Goal: Information Seeking & Learning: Check status

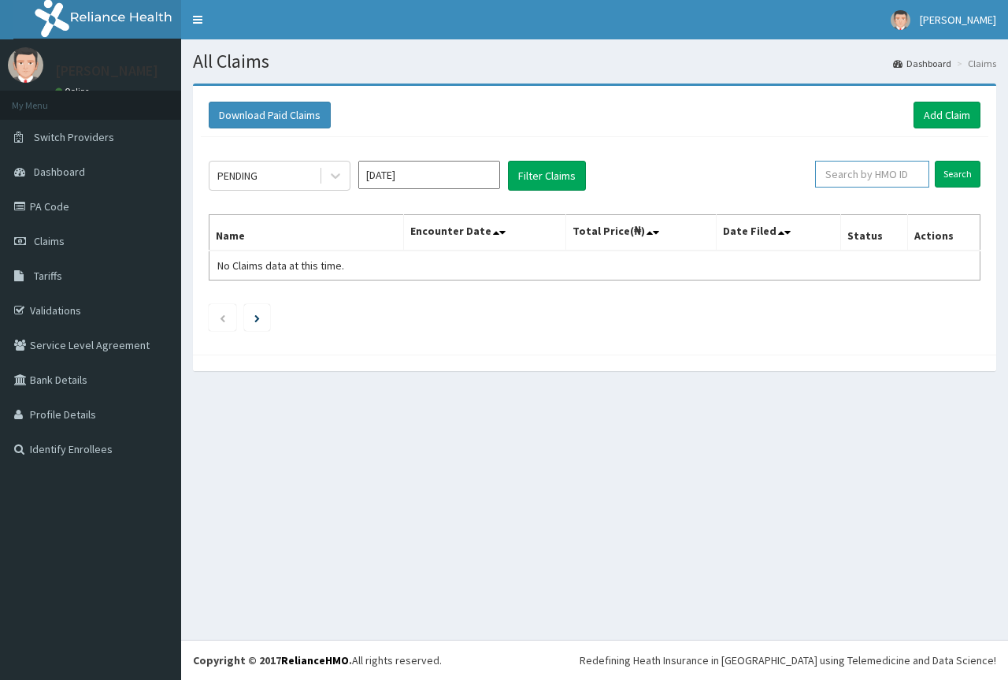
click at [879, 173] on input "text" at bounding box center [872, 174] width 114 height 27
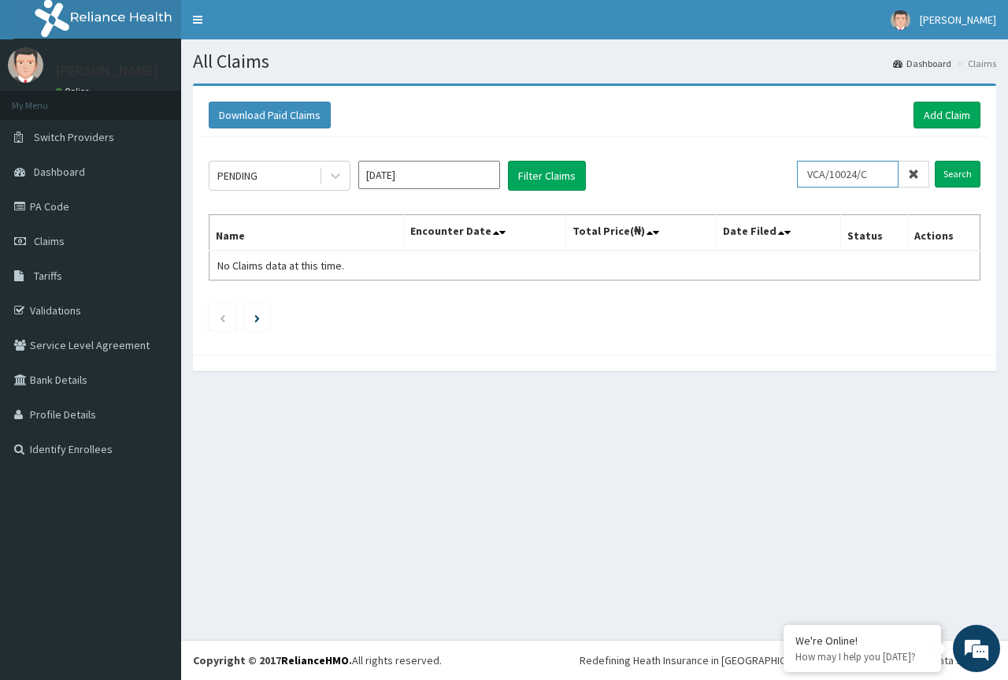
click at [935, 161] on input "Search" at bounding box center [958, 174] width 46 height 27
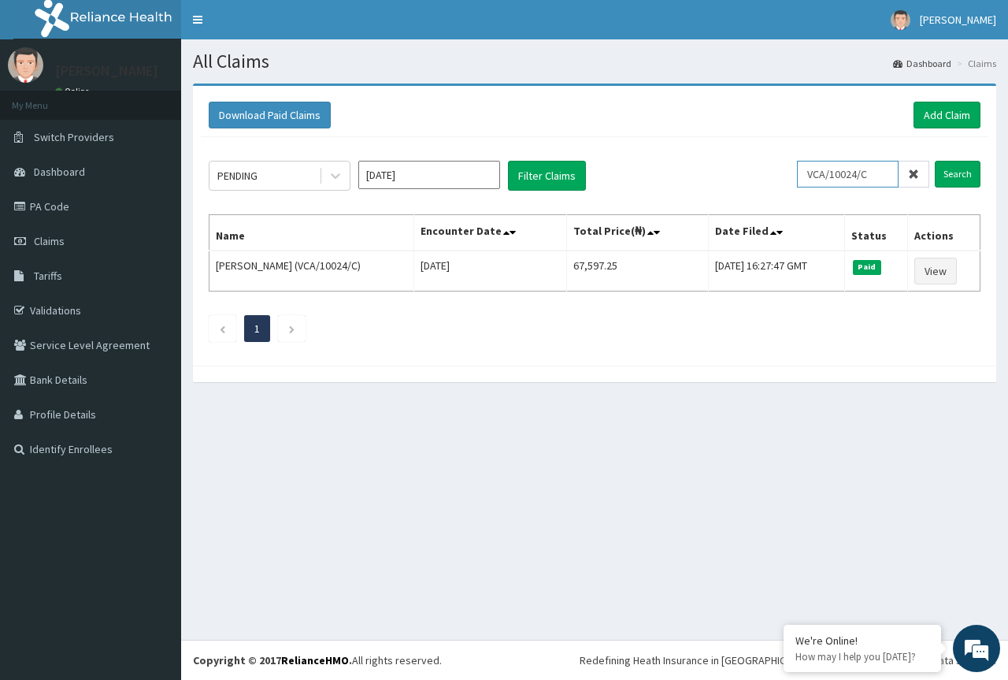
drag, startPoint x: 880, startPoint y: 180, endPoint x: 788, endPoint y: 167, distance: 93.0
click at [788, 167] on div "PENDING Aug 2025 Filter Claims VCA/10024/C Search" at bounding box center [595, 176] width 772 height 30
type input "RAM/10150/A"
click at [950, 172] on input "Search" at bounding box center [958, 174] width 46 height 27
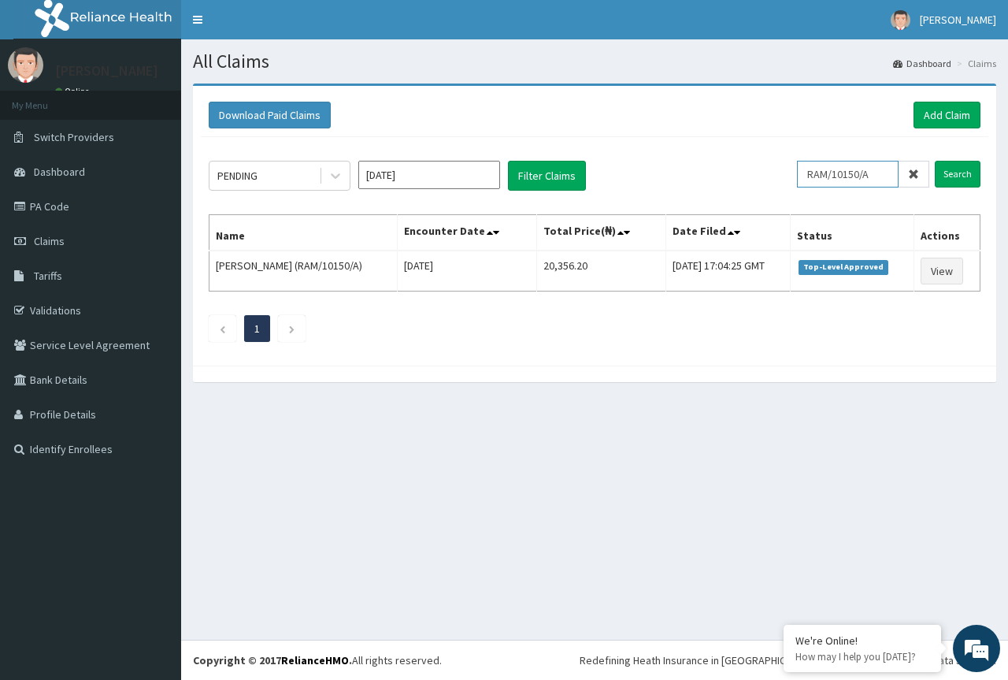
drag, startPoint x: 885, startPoint y: 178, endPoint x: 858, endPoint y: 169, distance: 28.1
click at [858, 169] on input "RAM/10150/A" at bounding box center [848, 174] width 102 height 27
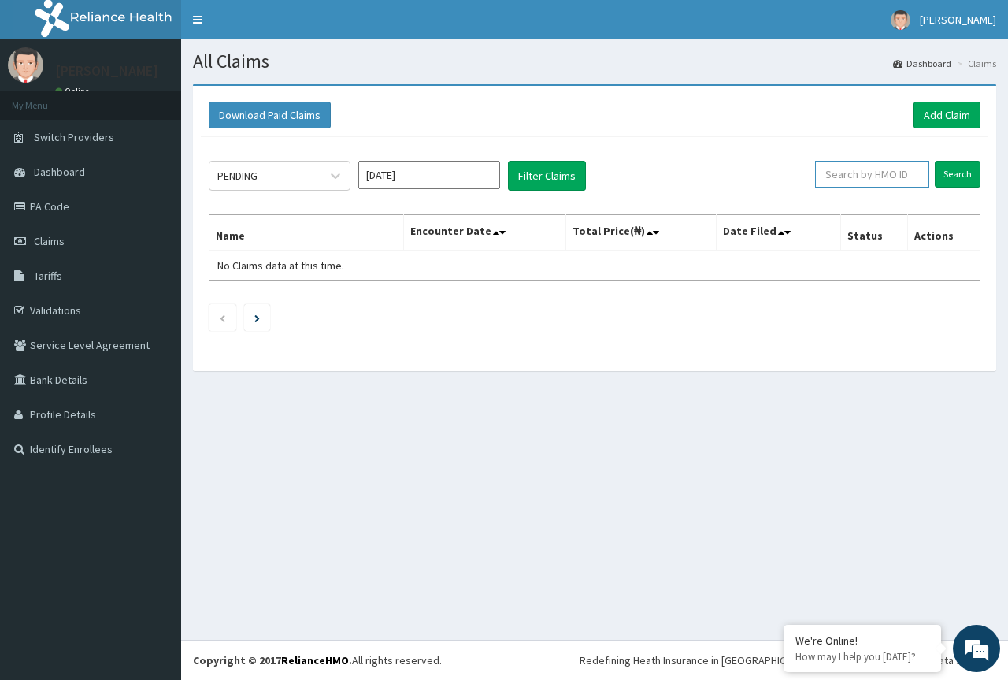
click at [883, 182] on input "text" at bounding box center [872, 174] width 114 height 27
type input "MFD/10108/C"
click at [952, 173] on input "Search" at bounding box center [958, 174] width 46 height 27
